Goal: Check status: Check status

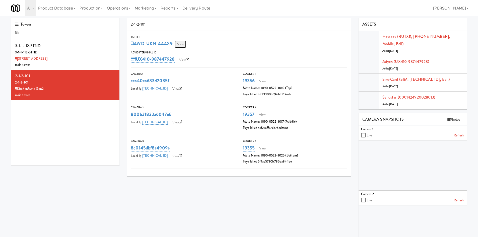
click at [181, 44] on link "View" at bounding box center [181, 44] width 12 height 8
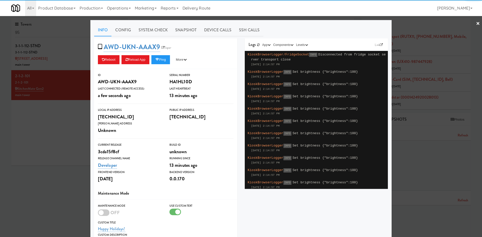
click at [164, 45] on span "AWD-UKN-AAAX9 Esper" at bounding box center [136, 47] width 77 height 10
click at [164, 46] on link "Esper" at bounding box center [166, 47] width 13 height 5
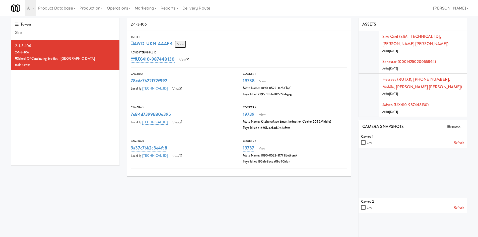
click at [183, 47] on link "View" at bounding box center [181, 44] width 12 height 8
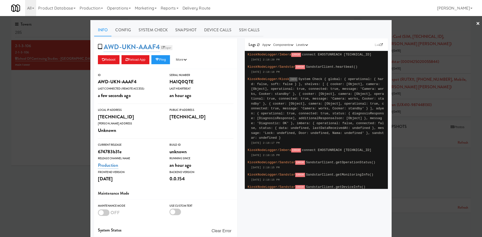
click at [165, 50] on link "Esper" at bounding box center [166, 47] width 13 height 5
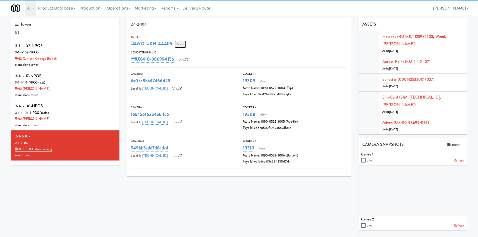
click at [184, 43] on link "View" at bounding box center [181, 44] width 12 height 8
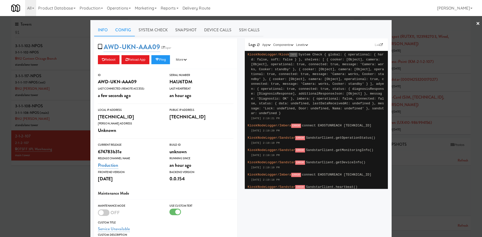
click at [125, 27] on link "Config" at bounding box center [123, 30] width 23 height 13
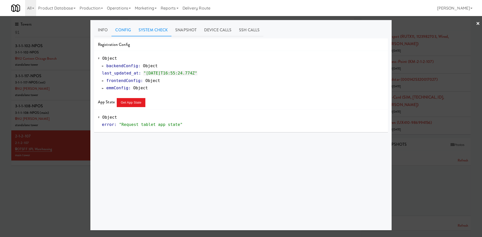
click at [146, 32] on link "System Check" at bounding box center [153, 30] width 37 height 13
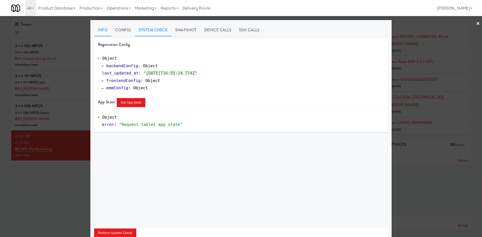
click at [100, 32] on link "Info" at bounding box center [102, 30] width 17 height 13
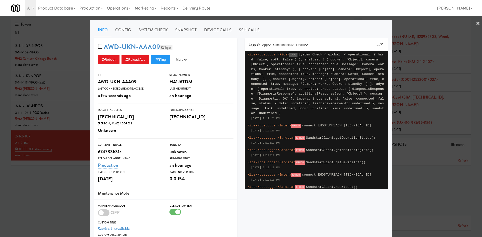
click at [163, 49] on link "Esper" at bounding box center [166, 47] width 13 height 5
click at [52, 192] on div at bounding box center [241, 118] width 482 height 237
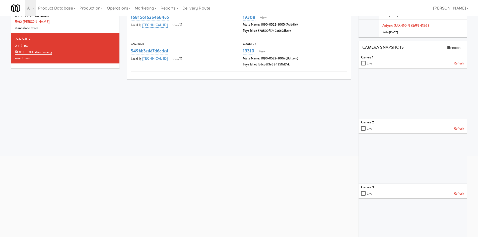
scroll to position [113, 0]
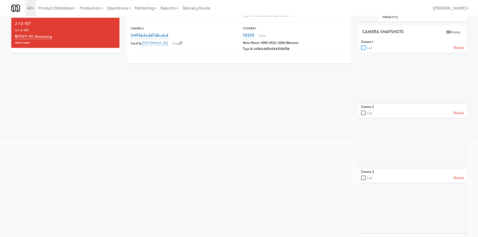
click at [365, 48] on input "checkbox" at bounding box center [364, 48] width 6 height 4
checkbox input "true"
click at [365, 113] on input "checkbox" at bounding box center [364, 113] width 6 height 4
checkbox input "true"
click at [363, 178] on input "checkbox" at bounding box center [364, 178] width 6 height 4
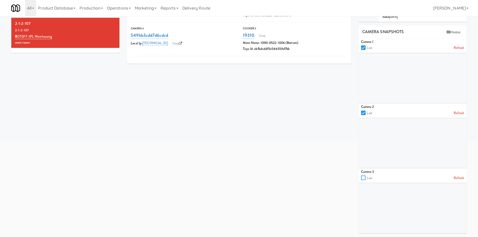
checkbox input "true"
click at [18, 197] on div "Towers 91 3-1-1-102-NPOS 3-1-1-102-NPOS 912 Canteen Chicago Branch standalone t…" at bounding box center [239, 71] width 463 height 332
click at [39, 124] on div "Towers 91 3-1-1-102-NPOS 3-1-1-102-NPOS 912 Canteen Chicago Branch standalone t…" at bounding box center [239, 71] width 463 height 332
click at [363, 47] on input "checkbox" at bounding box center [364, 48] width 6 height 4
checkbox input "false"
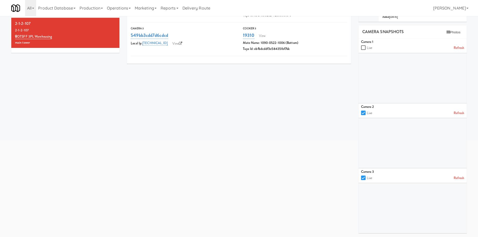
click at [363, 114] on input "checkbox" at bounding box center [364, 113] width 6 height 4
checkbox input "false"
click at [461, 49] on link "Refresh" at bounding box center [459, 48] width 11 height 6
click at [460, 114] on link "Refresh" at bounding box center [459, 113] width 11 height 6
click at [361, 177] on input "checkbox" at bounding box center [364, 178] width 6 height 4
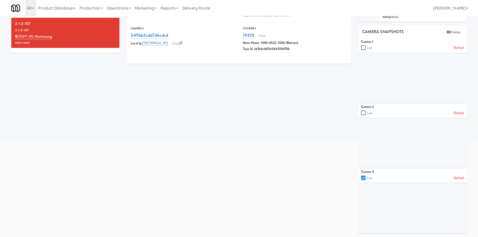
checkbox input "false"
click at [458, 178] on link "Refresh" at bounding box center [459, 178] width 11 height 6
